Goal: Task Accomplishment & Management: Manage account settings

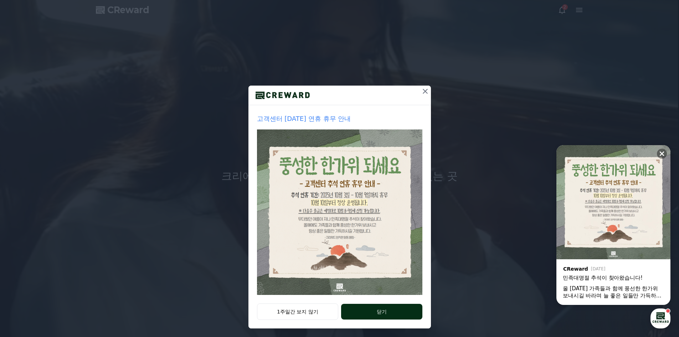
click at [362, 311] on button "닫기" at bounding box center [381, 311] width 81 height 16
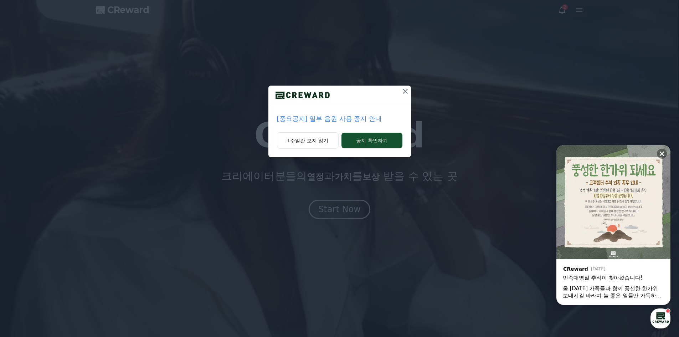
click at [405, 93] on icon at bounding box center [405, 91] width 9 height 9
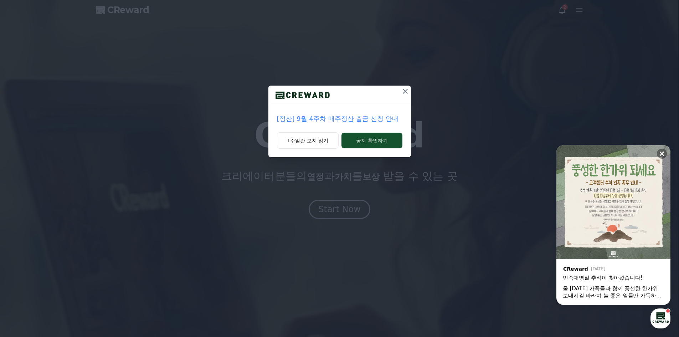
click at [404, 91] on icon at bounding box center [405, 91] width 9 height 9
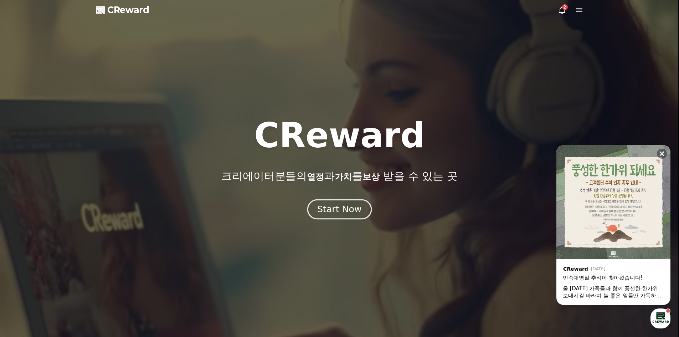
click at [331, 211] on div "Start Now" at bounding box center [339, 209] width 44 height 12
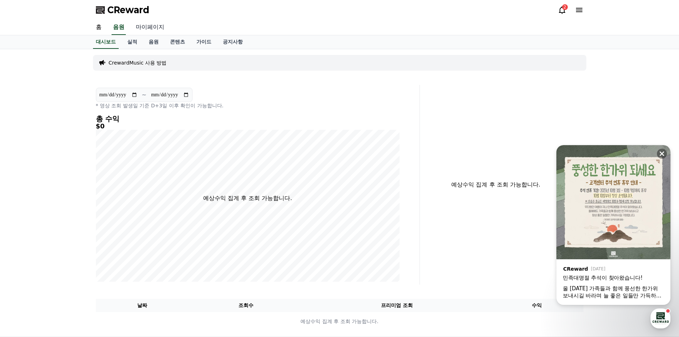
click at [148, 28] on link "마이페이지" at bounding box center [150, 27] width 40 height 15
select select "**********"
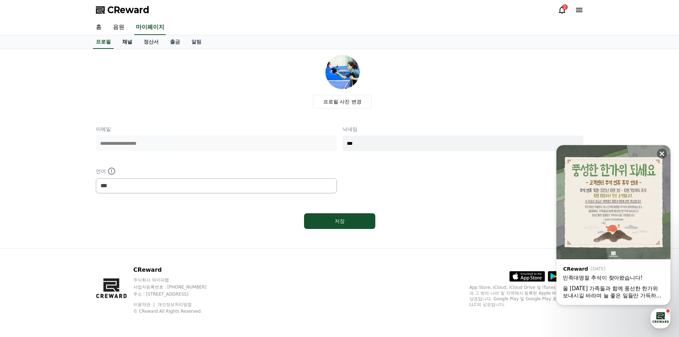
click at [125, 42] on link "채널" at bounding box center [126, 42] width 21 height 14
